Goal: Task Accomplishment & Management: Manage account settings

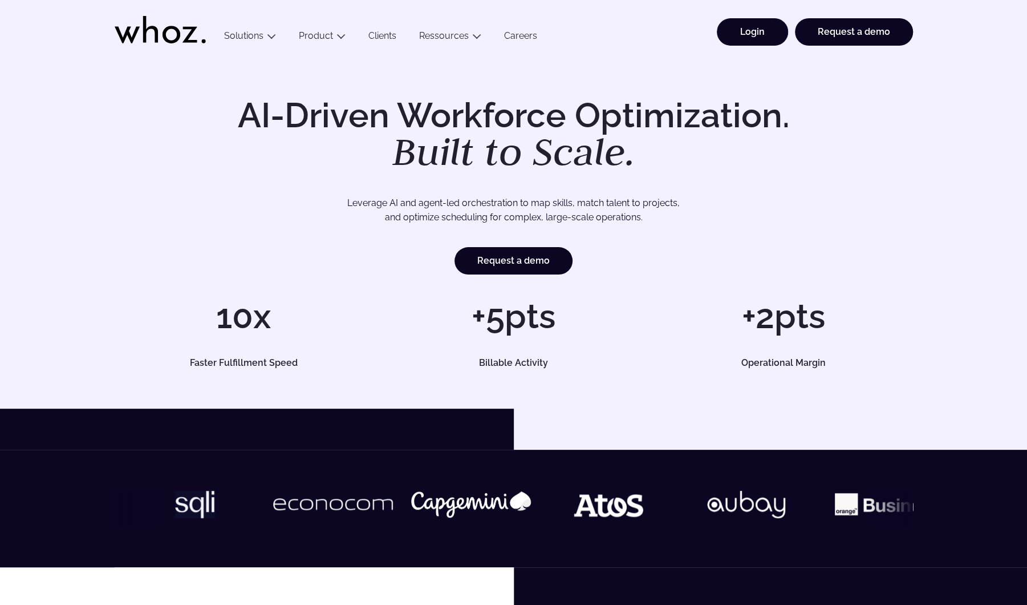
click at [765, 33] on link "Login" at bounding box center [752, 31] width 71 height 27
